Goal: Information Seeking & Learning: Learn about a topic

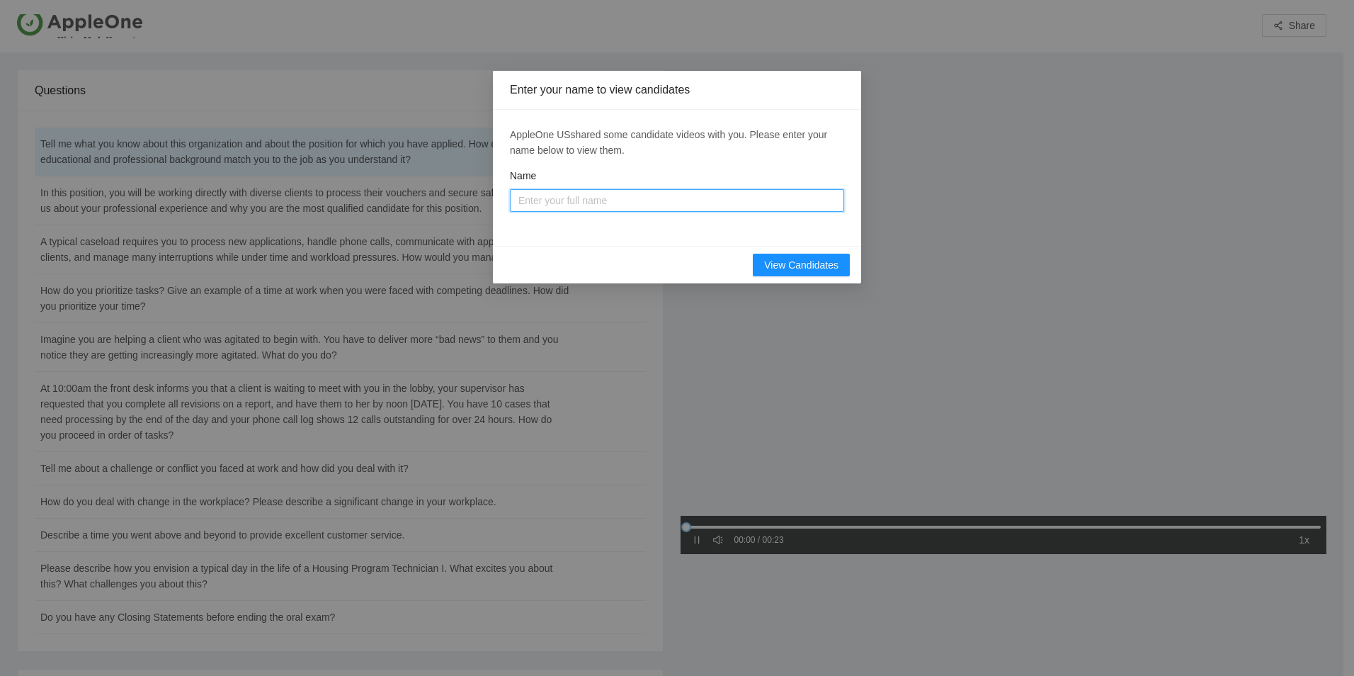
click at [635, 202] on input "Name" at bounding box center [677, 200] width 334 height 23
type input "Alena Pavlyuk"
click at [641, 268] on span "View Candidates" at bounding box center [801, 265] width 74 height 16
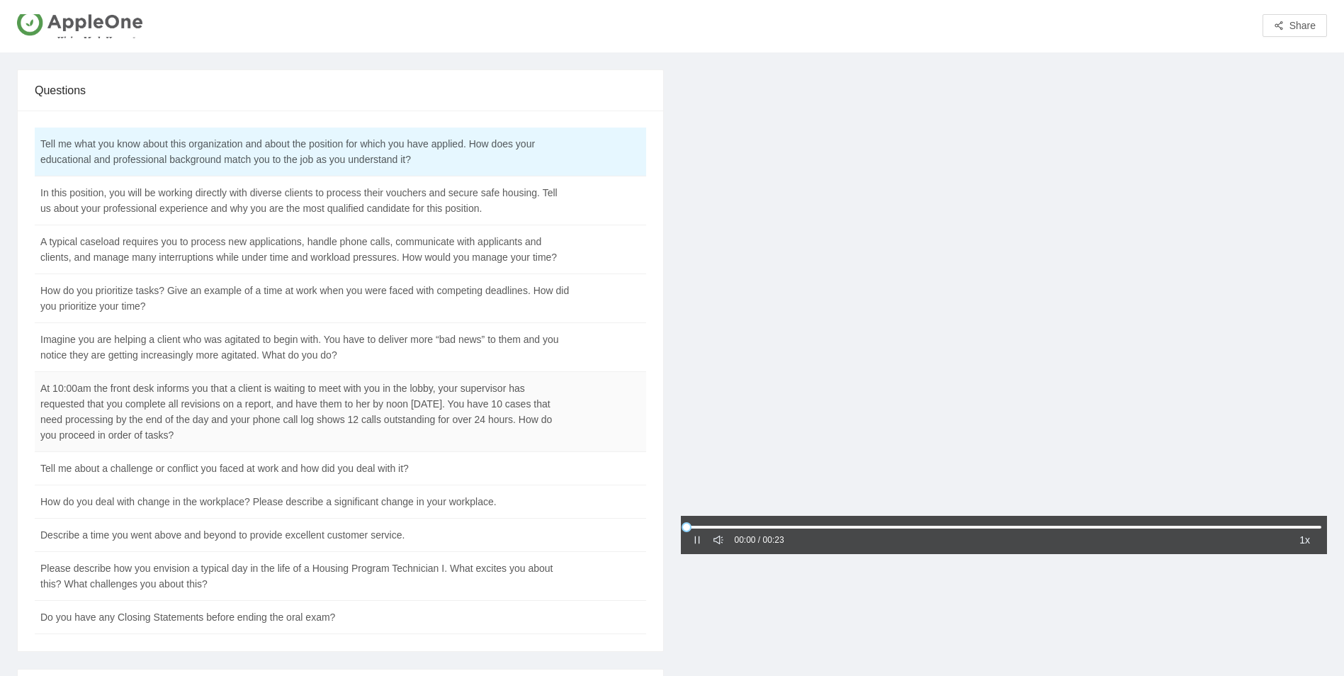
click at [404, 421] on td "At 10:00am the front desk informs you that a client is waiting to meet with you…" at bounding box center [305, 412] width 541 height 80
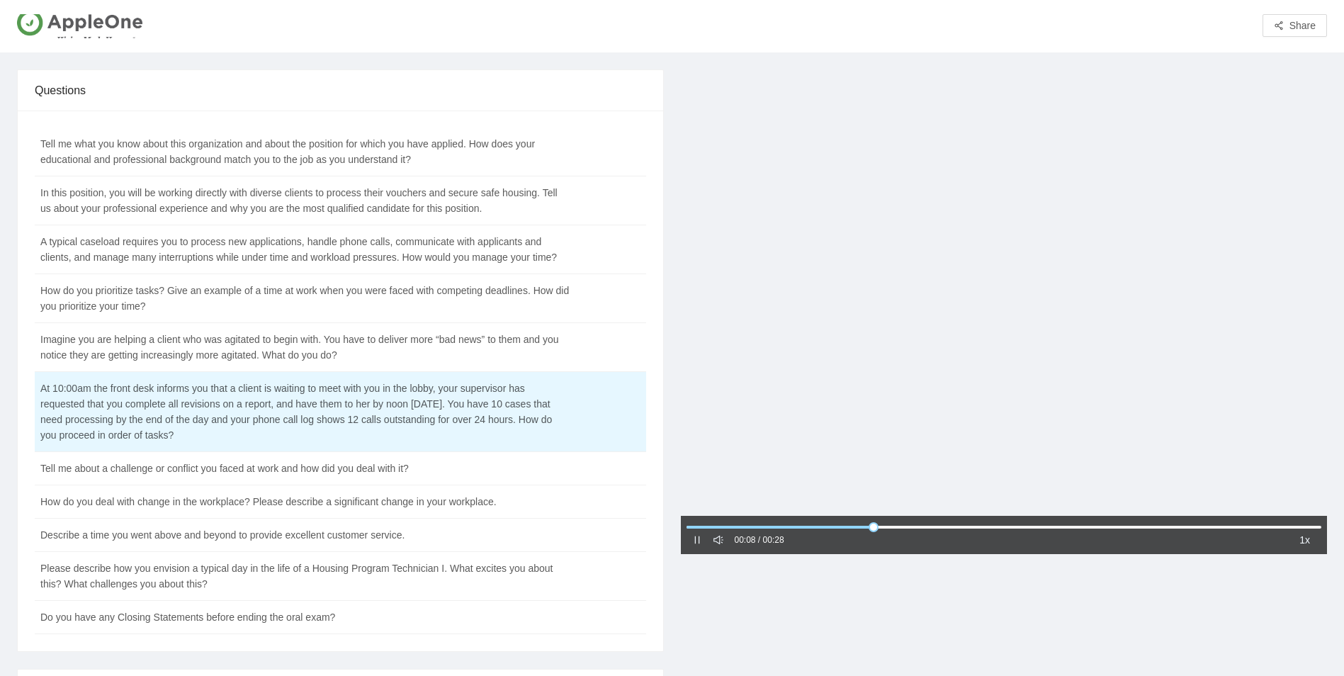
click at [641, 584] on div "00:08 / 00:28 1x" at bounding box center [1004, 520] width 664 height 903
click at [366, 466] on td "Tell me about a challenge or conflict you faced at work and how did you deal wi…" at bounding box center [305, 468] width 541 height 33
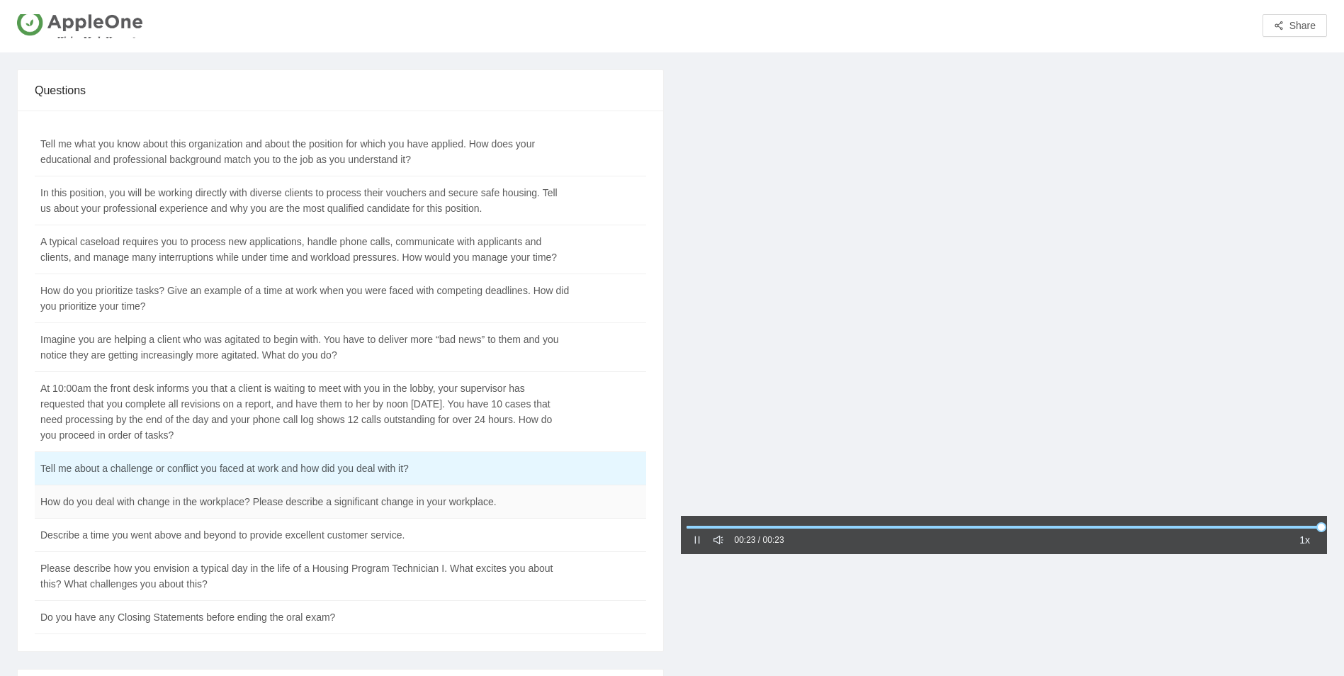
click at [542, 502] on td "How do you deal with change in the workplace? Please describe a significant cha…" at bounding box center [305, 501] width 541 height 33
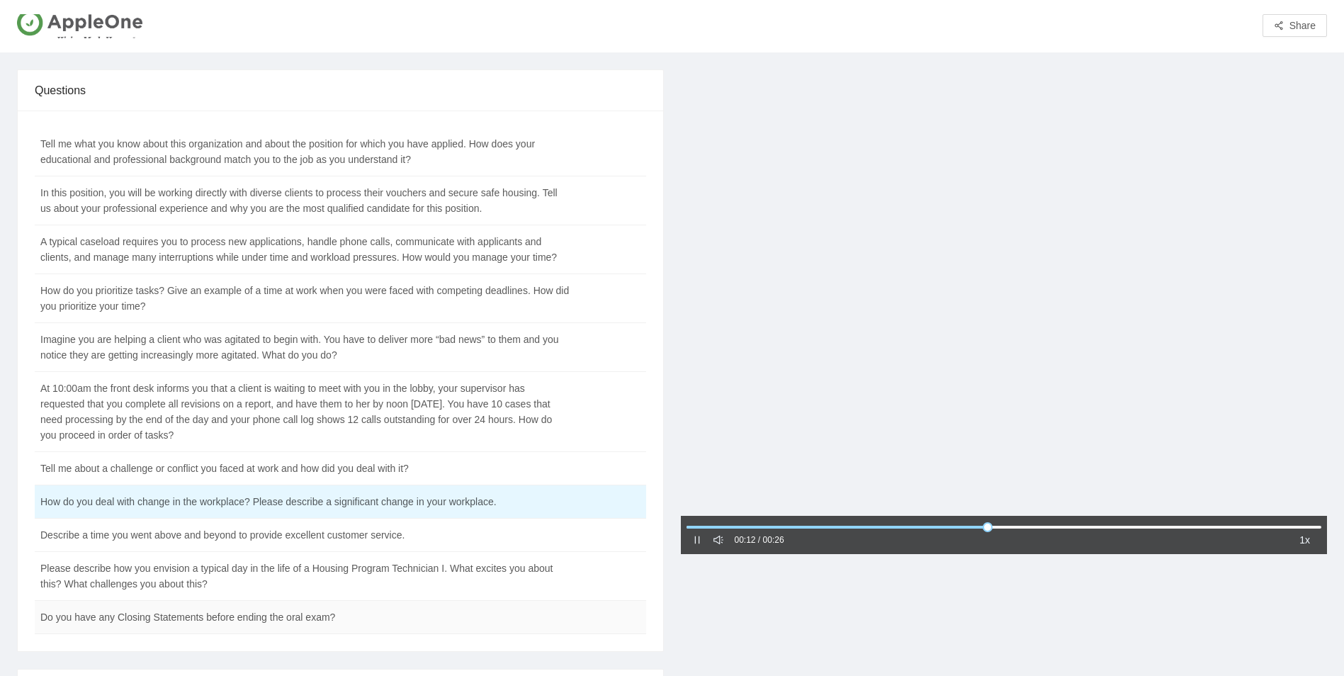
click at [281, 616] on td "Do you have any Closing Statements before ending the oral exam?" at bounding box center [305, 617] width 541 height 33
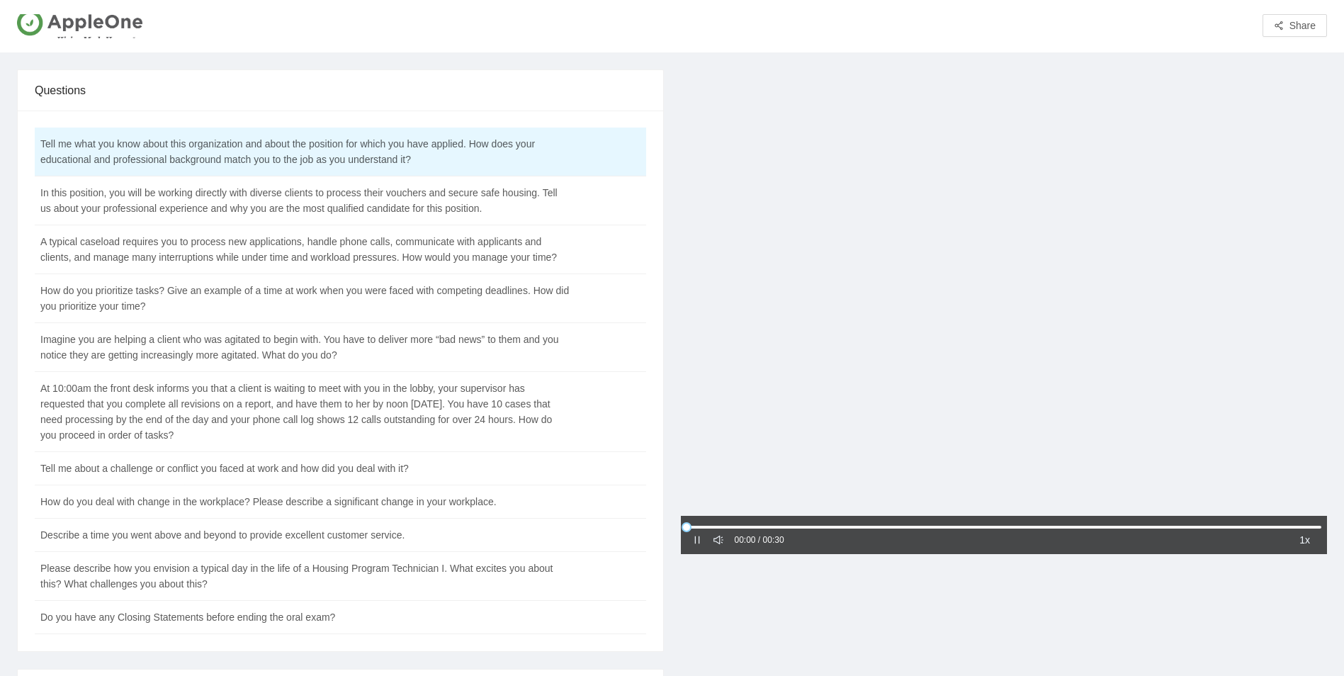
click at [700, 538] on icon "pause" at bounding box center [697, 540] width 10 height 10
click at [696, 545] on icon "caret-right" at bounding box center [697, 540] width 10 height 10
click at [306, 198] on td "In this position, you will be working directly with diverse clients to process …" at bounding box center [305, 200] width 541 height 49
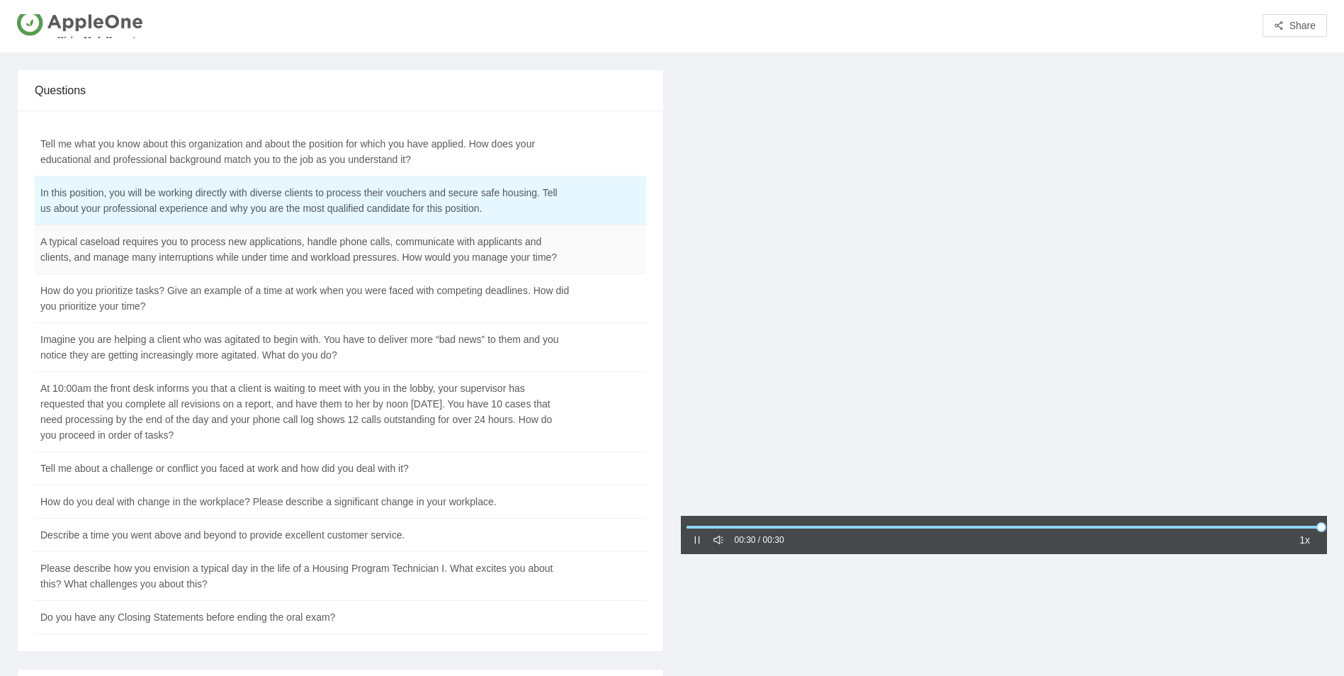
click at [196, 261] on td "A typical caseload requires you to process new applications, handle phone calls…" at bounding box center [305, 249] width 541 height 49
